Goal: Book appointment/travel/reservation

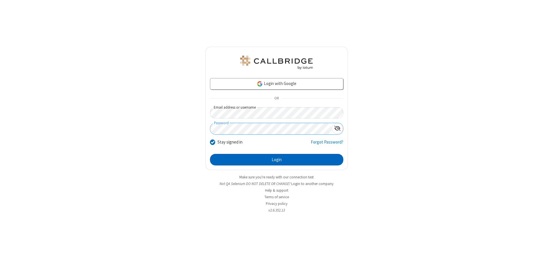
click at [276, 159] on button "Login" at bounding box center [276, 160] width 133 height 12
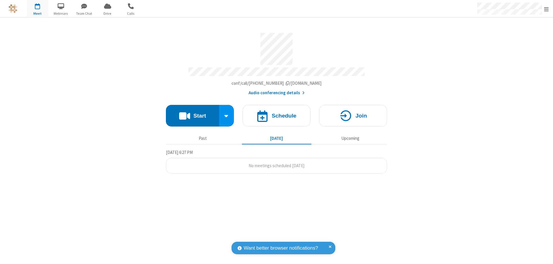
click at [276, 113] on h4 "Schedule" at bounding box center [283, 115] width 25 height 5
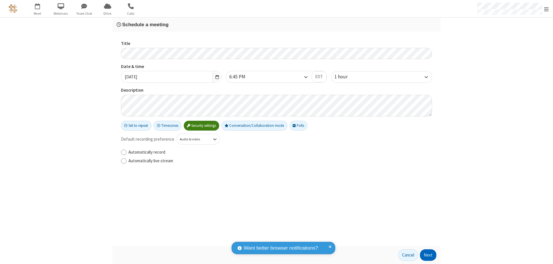
click at [428, 255] on button "Next" at bounding box center [428, 255] width 16 height 12
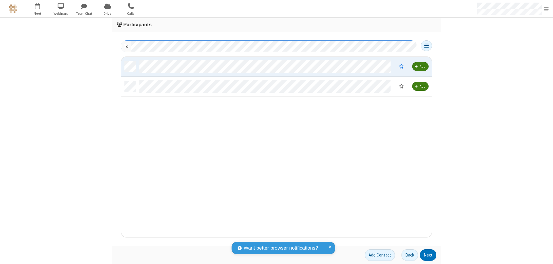
scroll to position [176, 306]
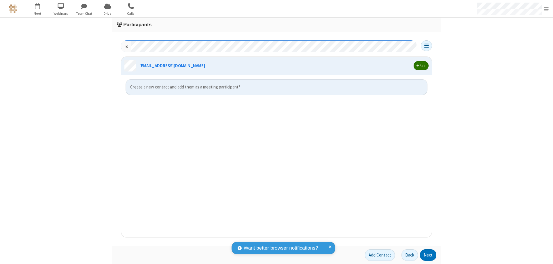
click at [417, 66] on span "button" at bounding box center [417, 65] width 3 height 3
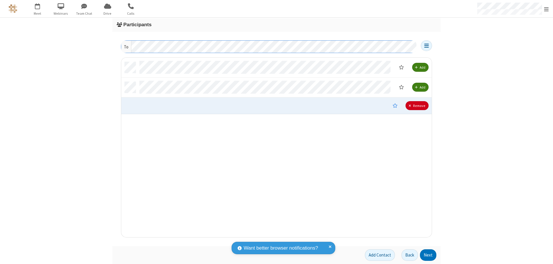
scroll to position [175, 306]
click at [428, 255] on button "Next" at bounding box center [428, 255] width 16 height 12
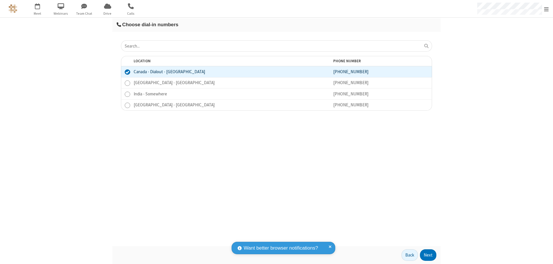
click at [428, 255] on button "Next" at bounding box center [428, 255] width 16 height 12
